Goal: Information Seeking & Learning: Stay updated

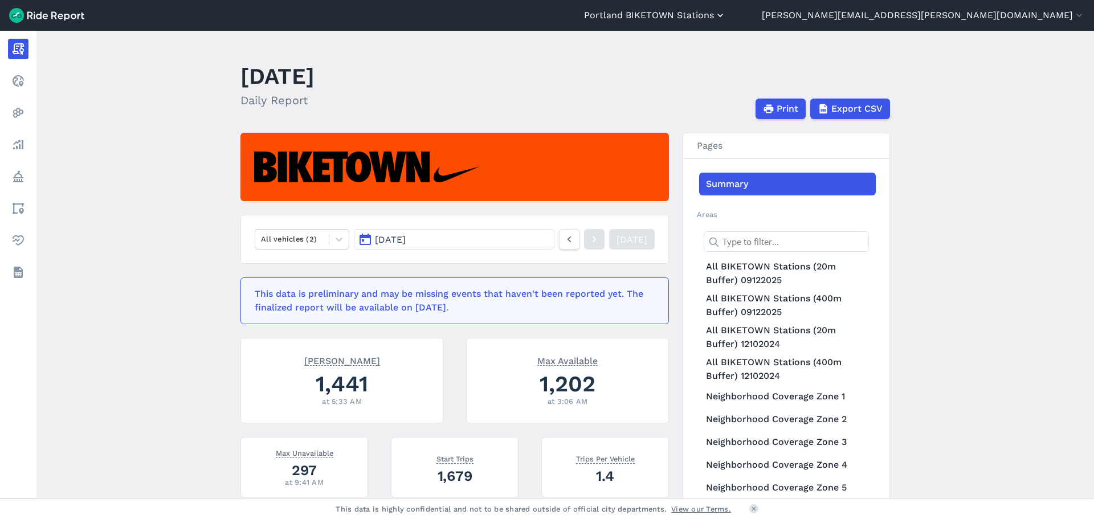
click at [726, 11] on button "Portland BIKETOWN Stations" at bounding box center [655, 16] width 142 height 14
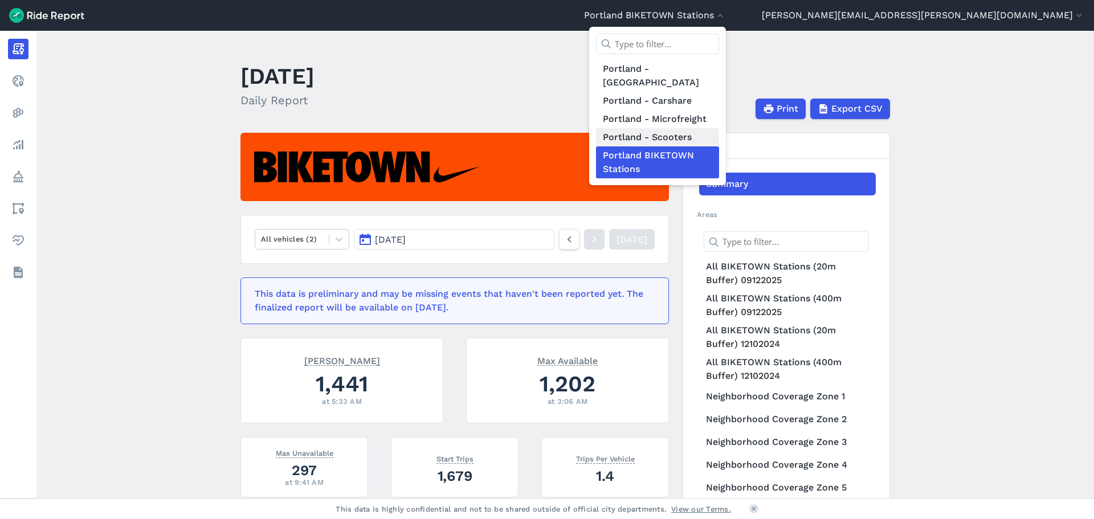
click at [719, 128] on link "Portland - Scooters" at bounding box center [657, 137] width 123 height 18
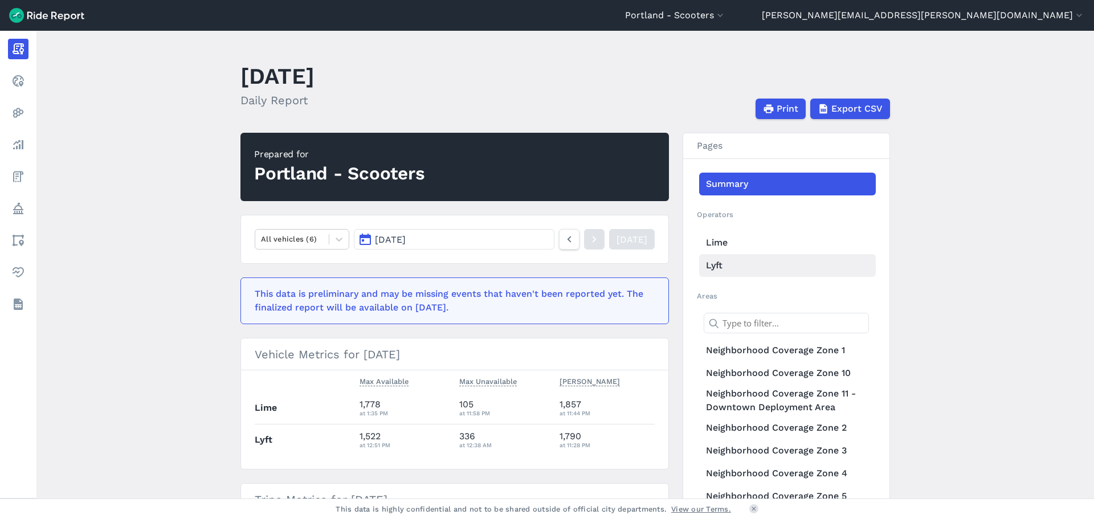
click at [704, 266] on link "Lyft" at bounding box center [787, 265] width 177 height 23
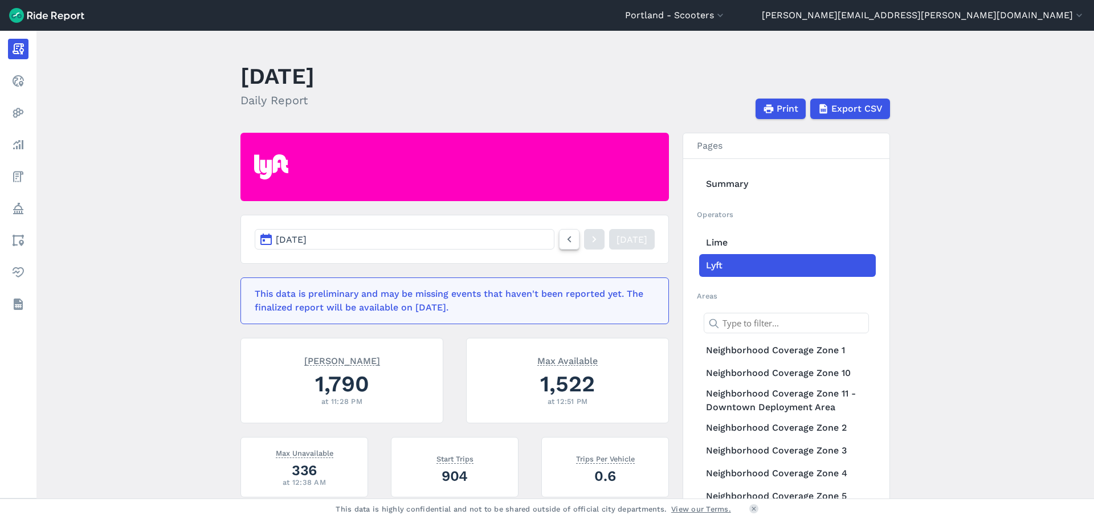
click at [559, 242] on link at bounding box center [569, 239] width 21 height 21
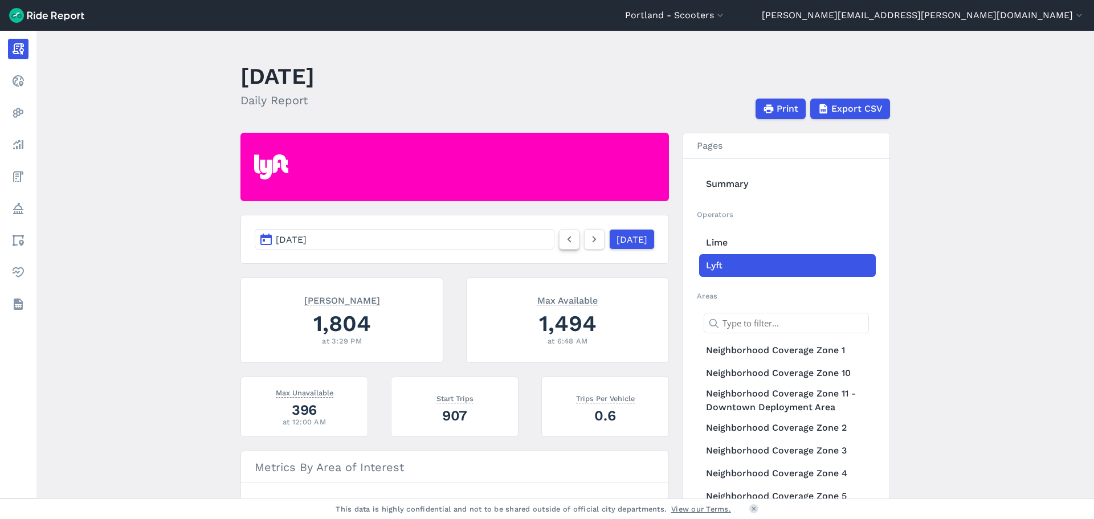
click at [559, 242] on link at bounding box center [569, 239] width 21 height 21
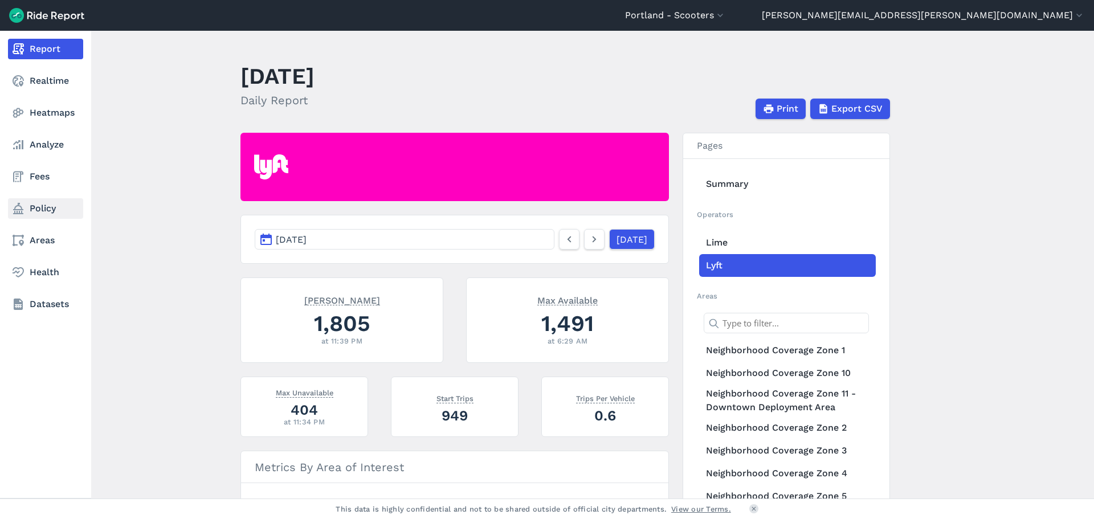
click at [20, 216] on link "Policy" at bounding box center [45, 208] width 75 height 21
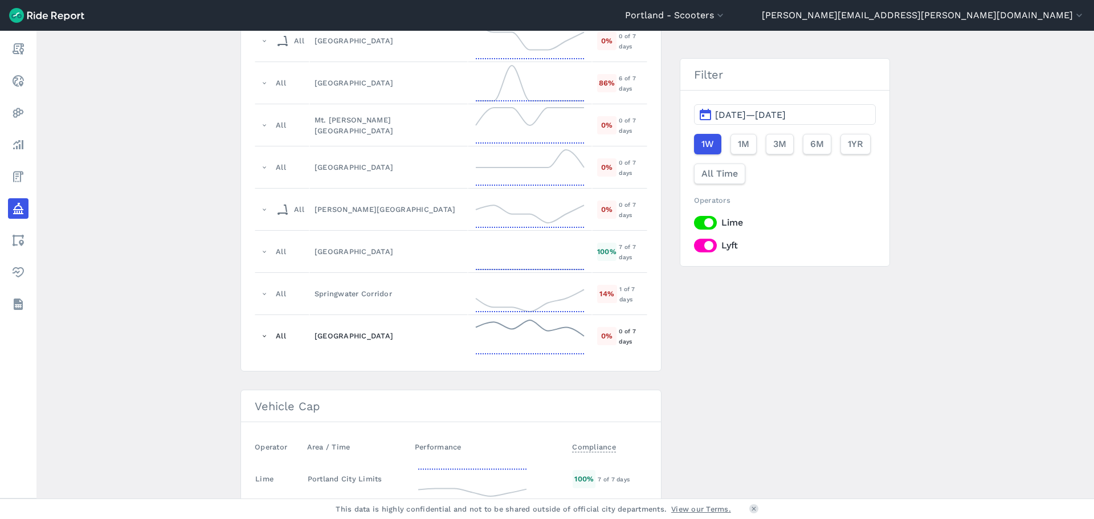
scroll to position [1823, 0]
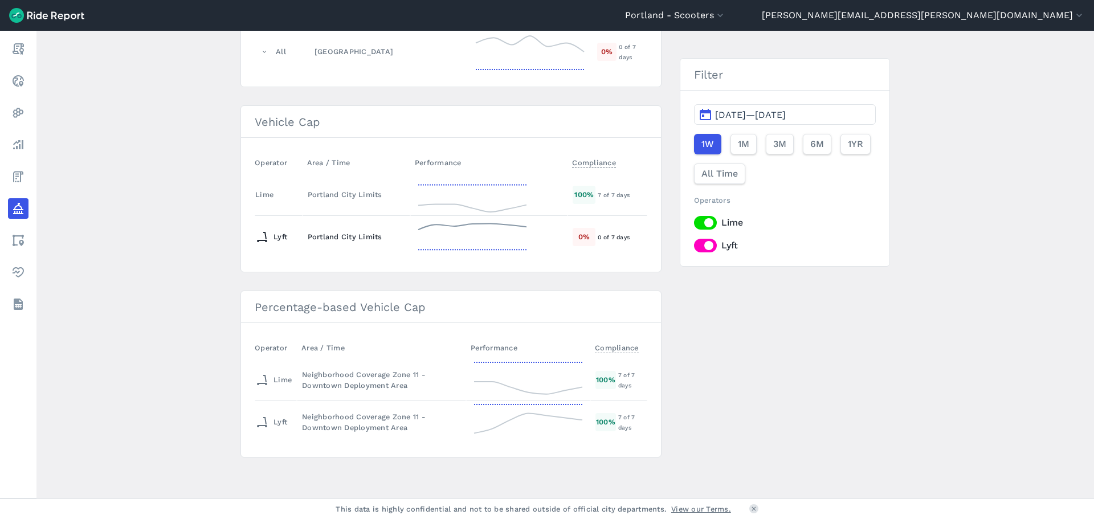
click at [332, 232] on div "Portland City Limits" at bounding box center [356, 236] width 97 height 11
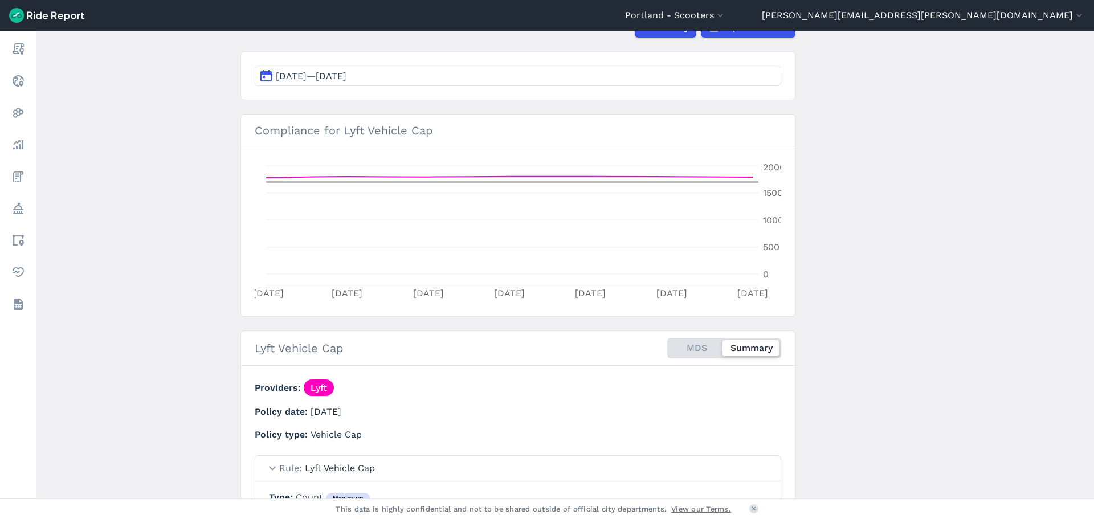
scroll to position [272, 0]
